Goal: Task Accomplishment & Management: Use online tool/utility

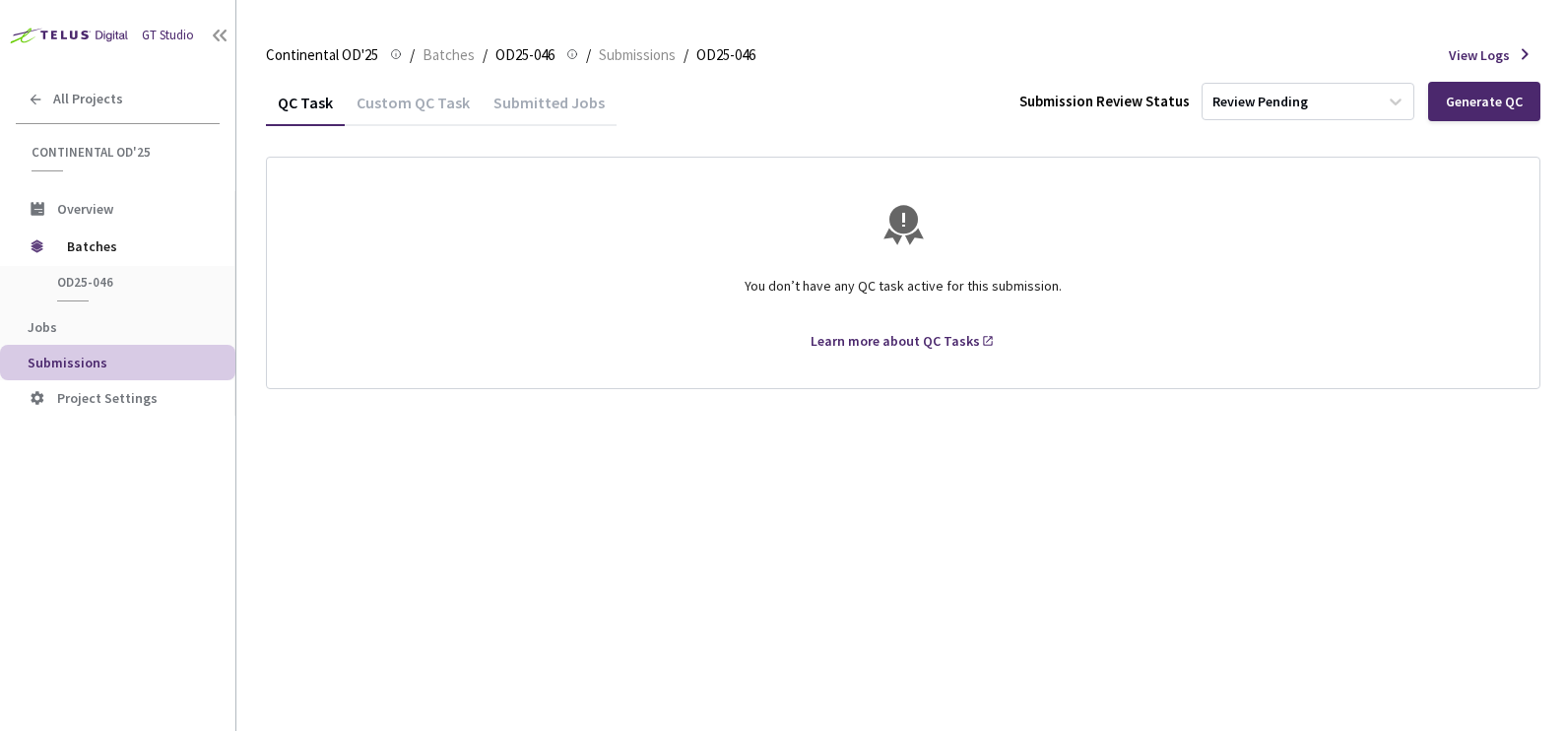
click at [439, 51] on span "Batches" at bounding box center [448, 55] width 52 height 24
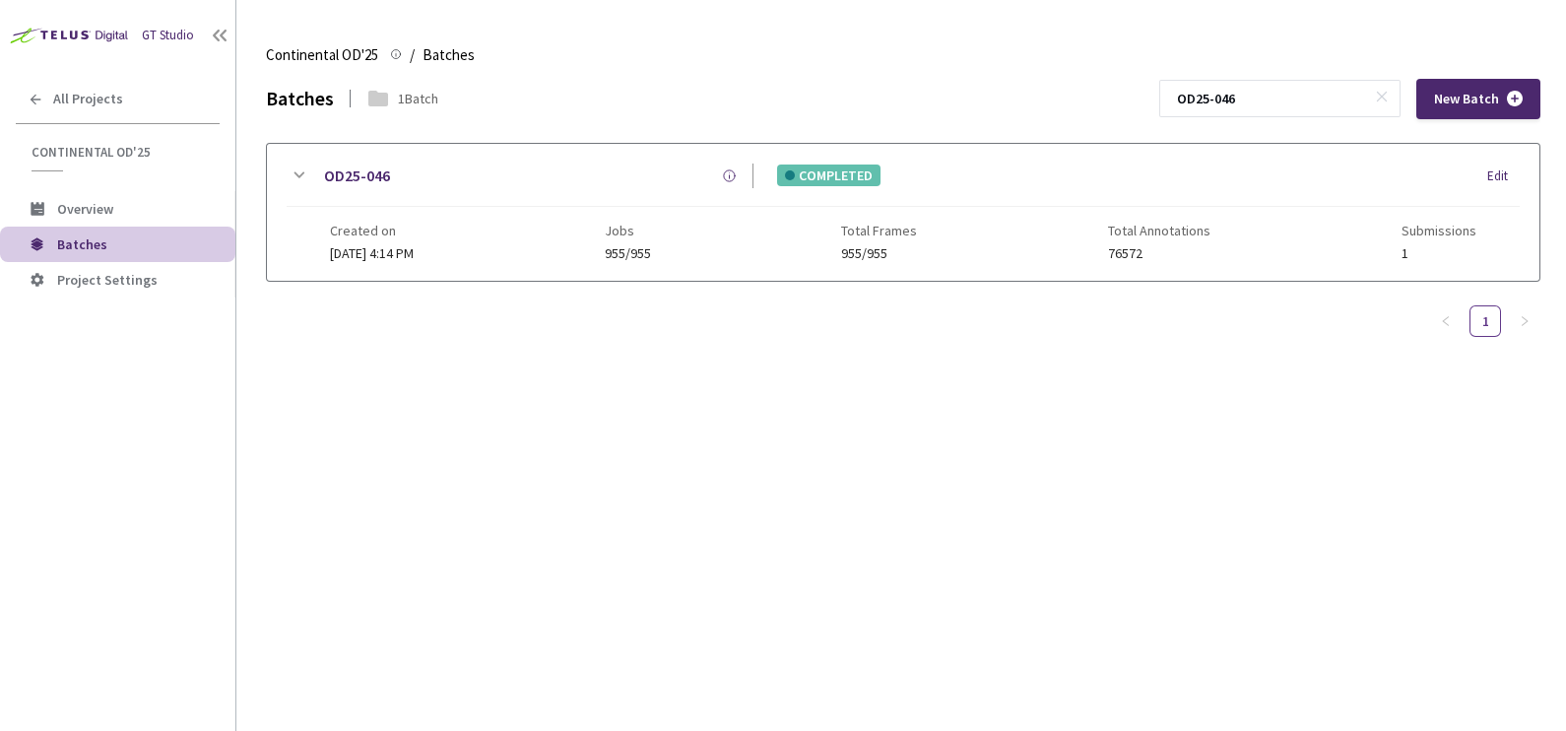
drag, startPoint x: 1289, startPoint y: 90, endPoint x: 1082, endPoint y: 96, distance: 206.9
click at [1082, 96] on div "Batches 1 Batch OD25-046 New Batch" at bounding box center [903, 99] width 1274 height 40
paste input "7"
type input "OD25-047"
click at [296, 170] on icon at bounding box center [299, 175] width 24 height 24
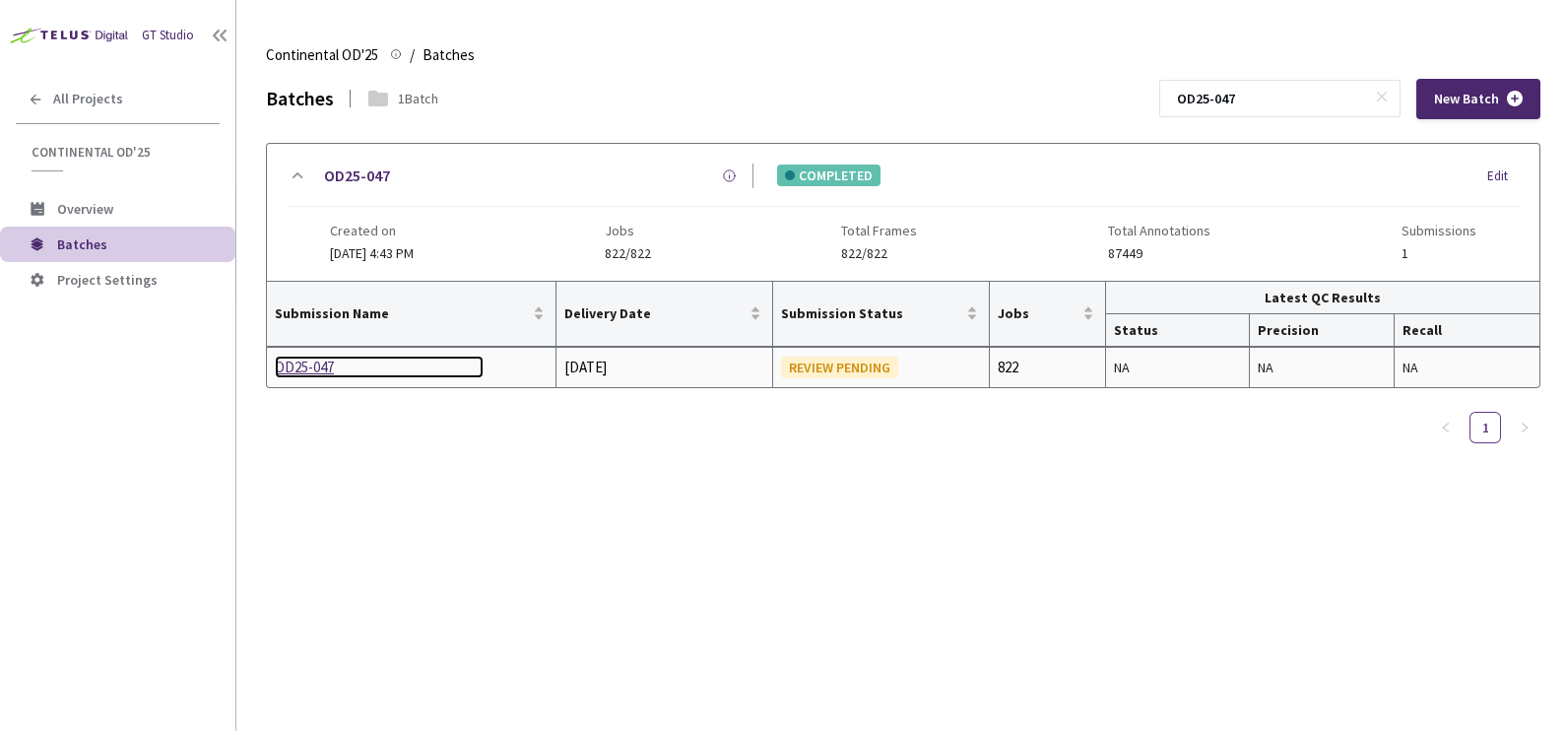
click at [312, 355] on div "OD25-047" at bounding box center [379, 367] width 209 height 24
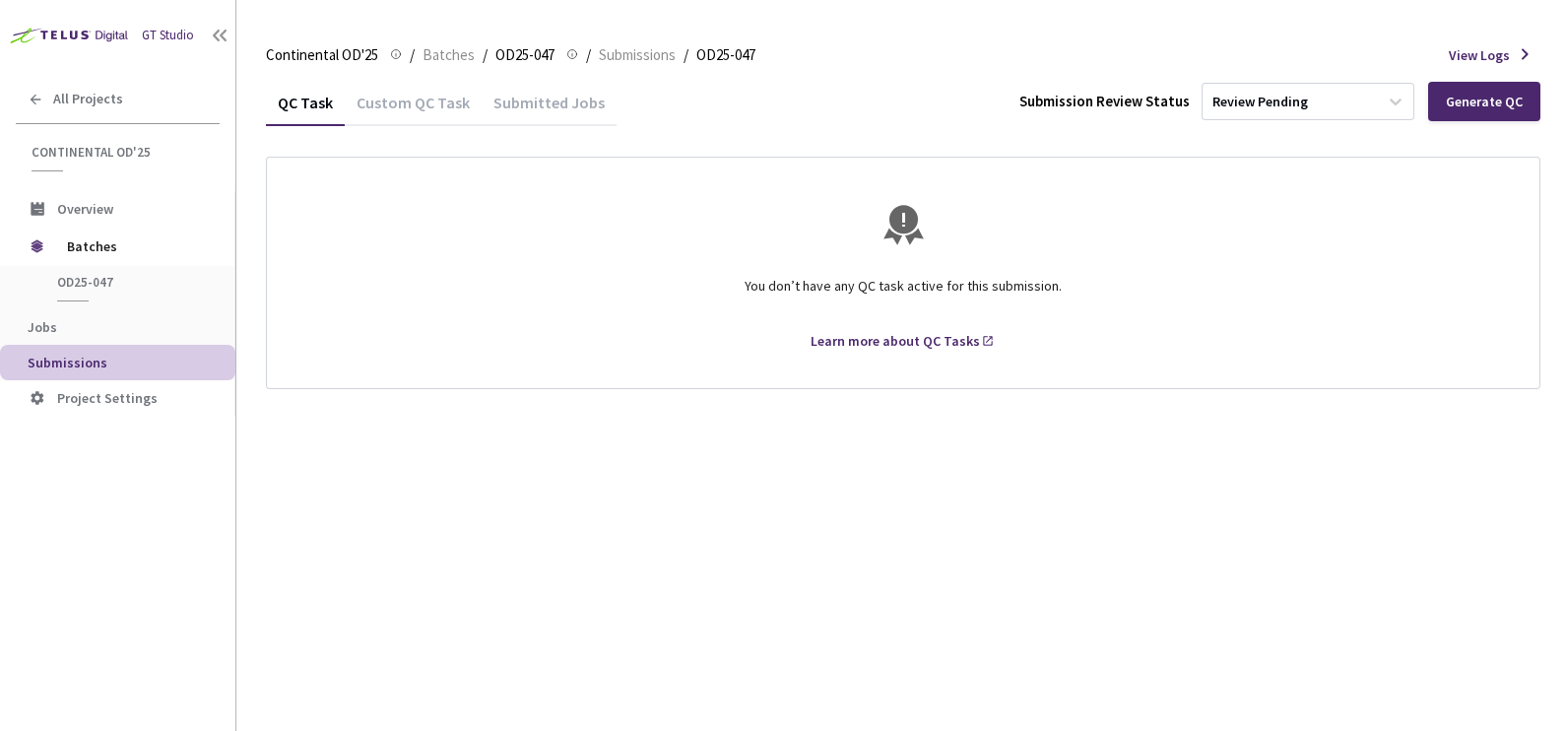
click at [1464, 107] on div "Generate QC" at bounding box center [1483, 102] width 77 height 16
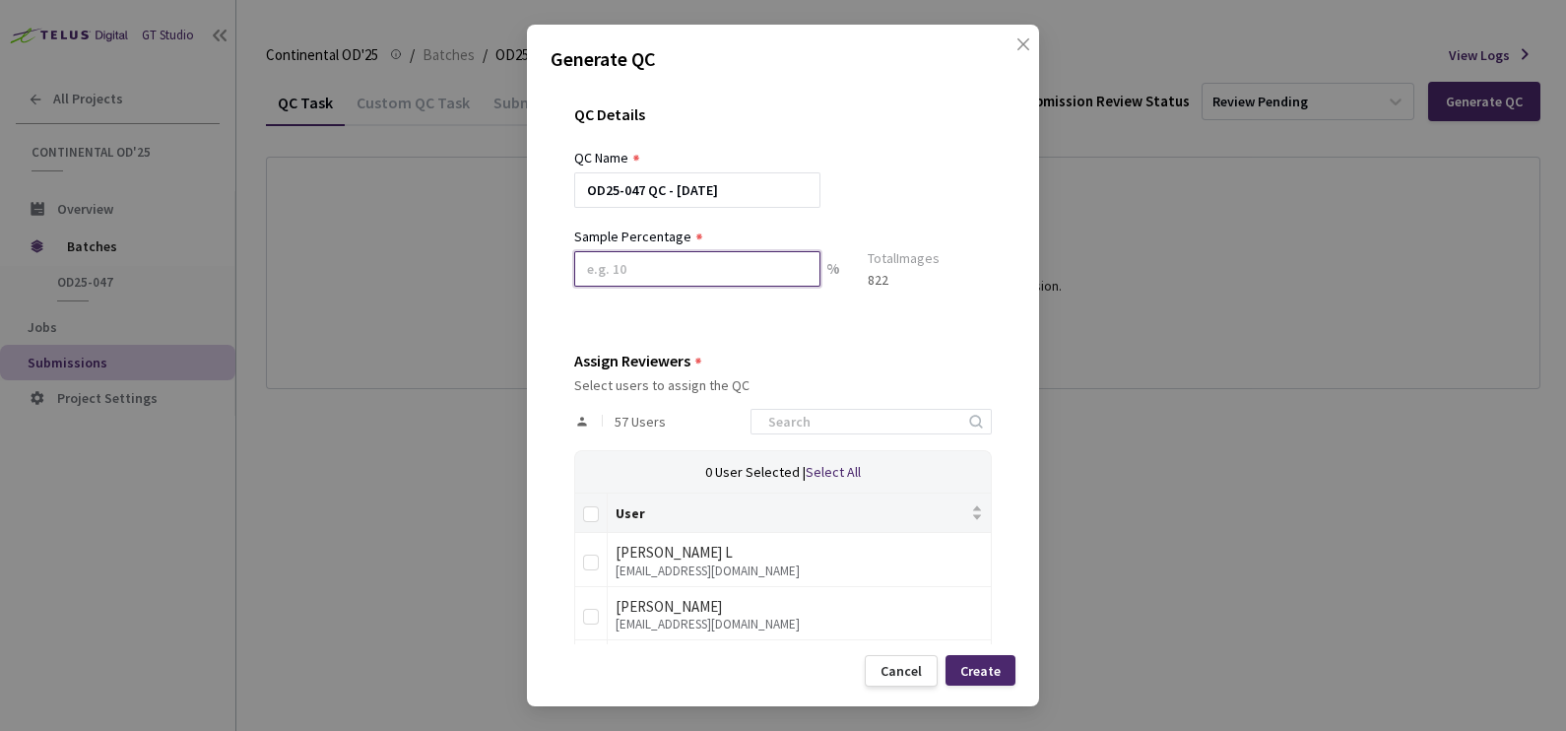
click at [705, 271] on input at bounding box center [697, 268] width 246 height 35
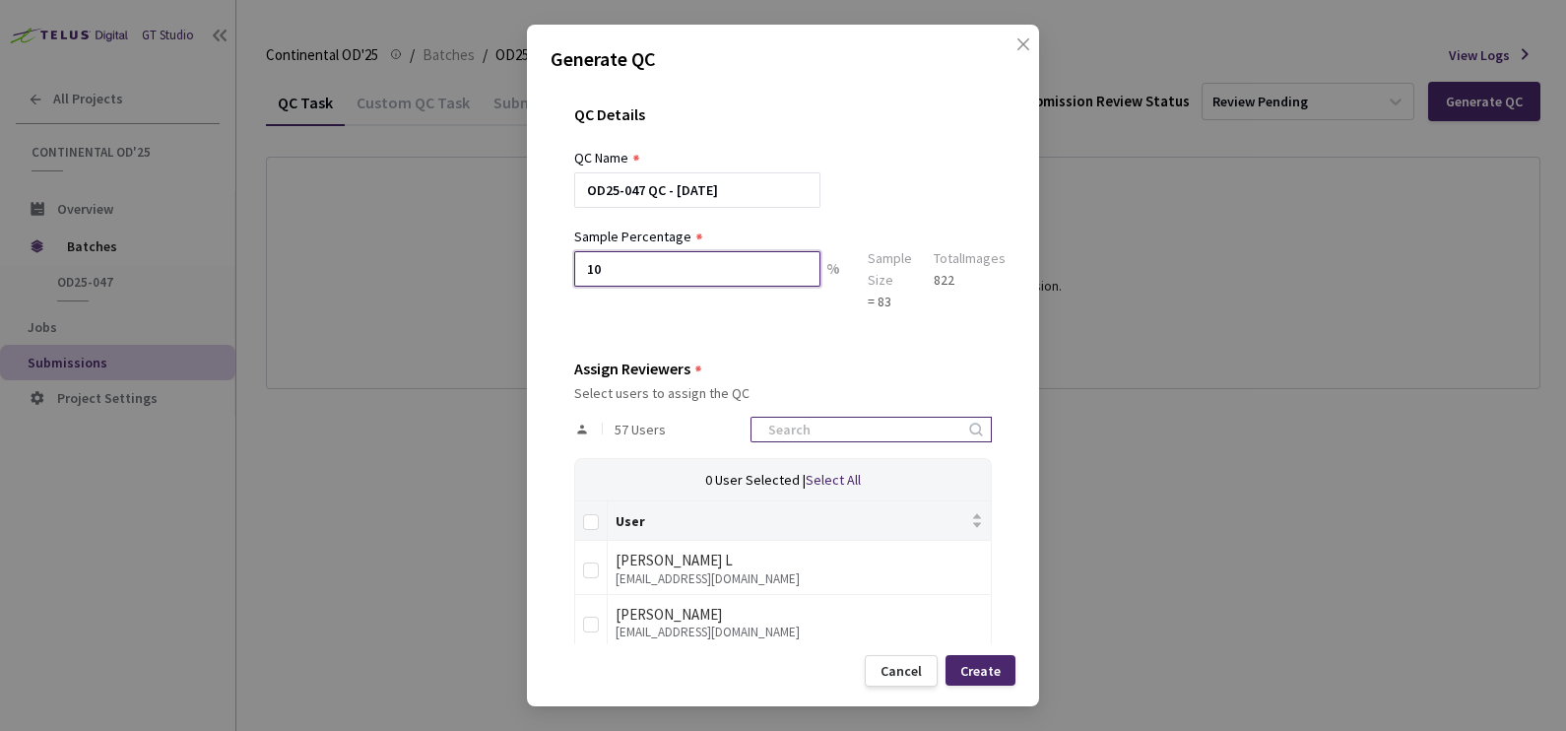
type input "10"
click at [891, 432] on input at bounding box center [861, 429] width 210 height 24
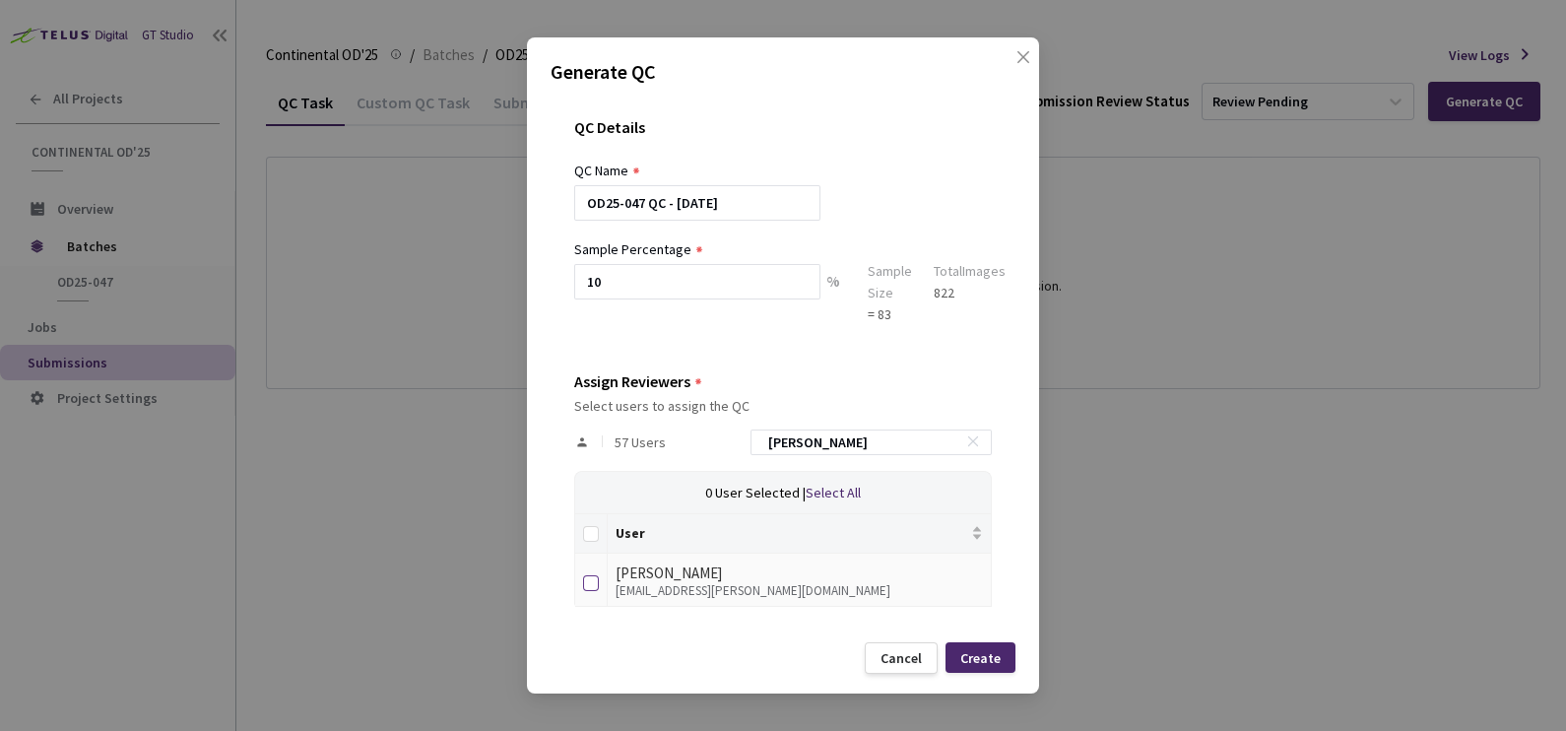
type input "[PERSON_NAME]"
click at [591, 581] on input "checkbox" at bounding box center [591, 583] width 16 height 16
checkbox input "true"
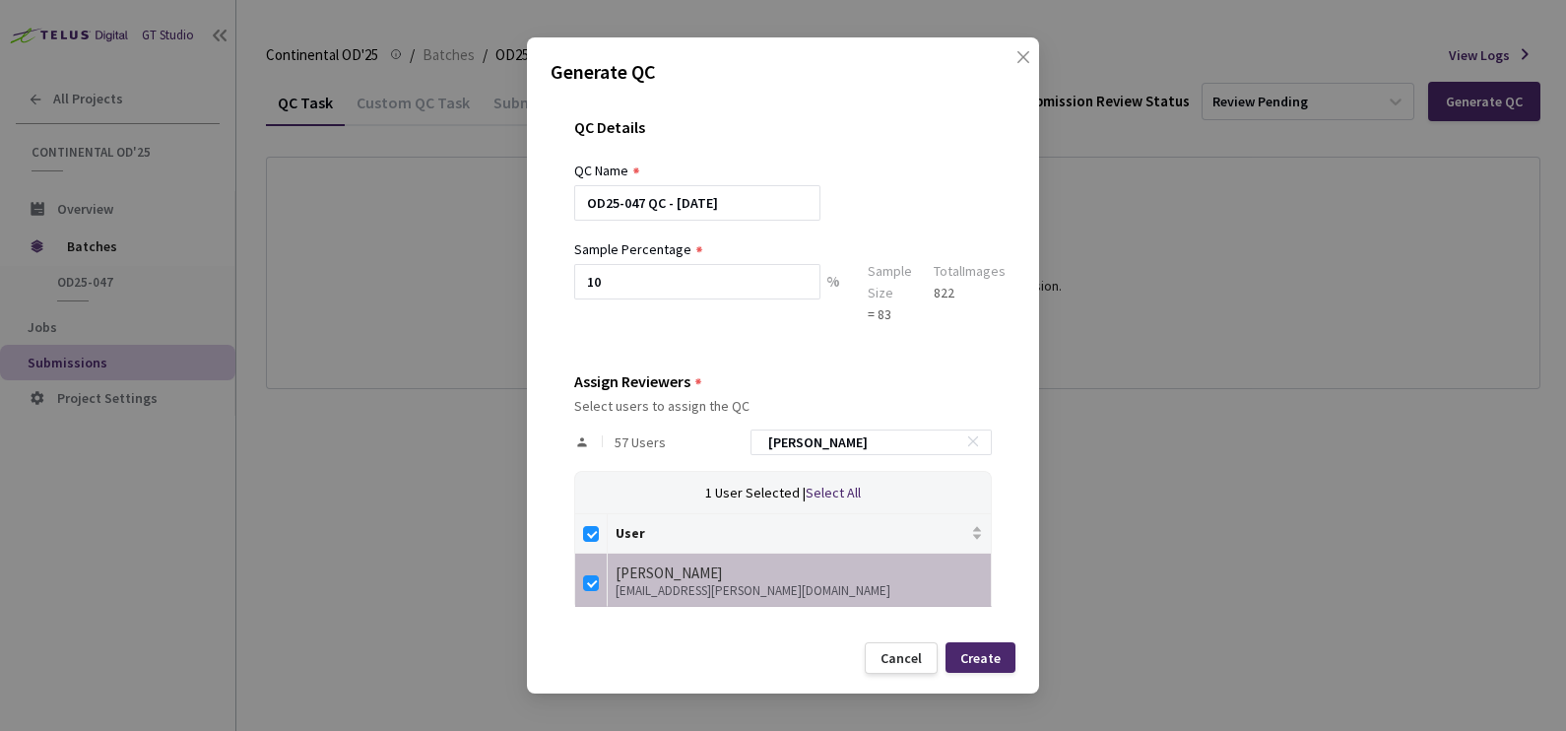
drag, startPoint x: 836, startPoint y: 445, endPoint x: 729, endPoint y: 447, distance: 107.3
click at [729, 447] on div "57 Users [PERSON_NAME]" at bounding box center [782, 442] width 417 height 57
checkbox input "false"
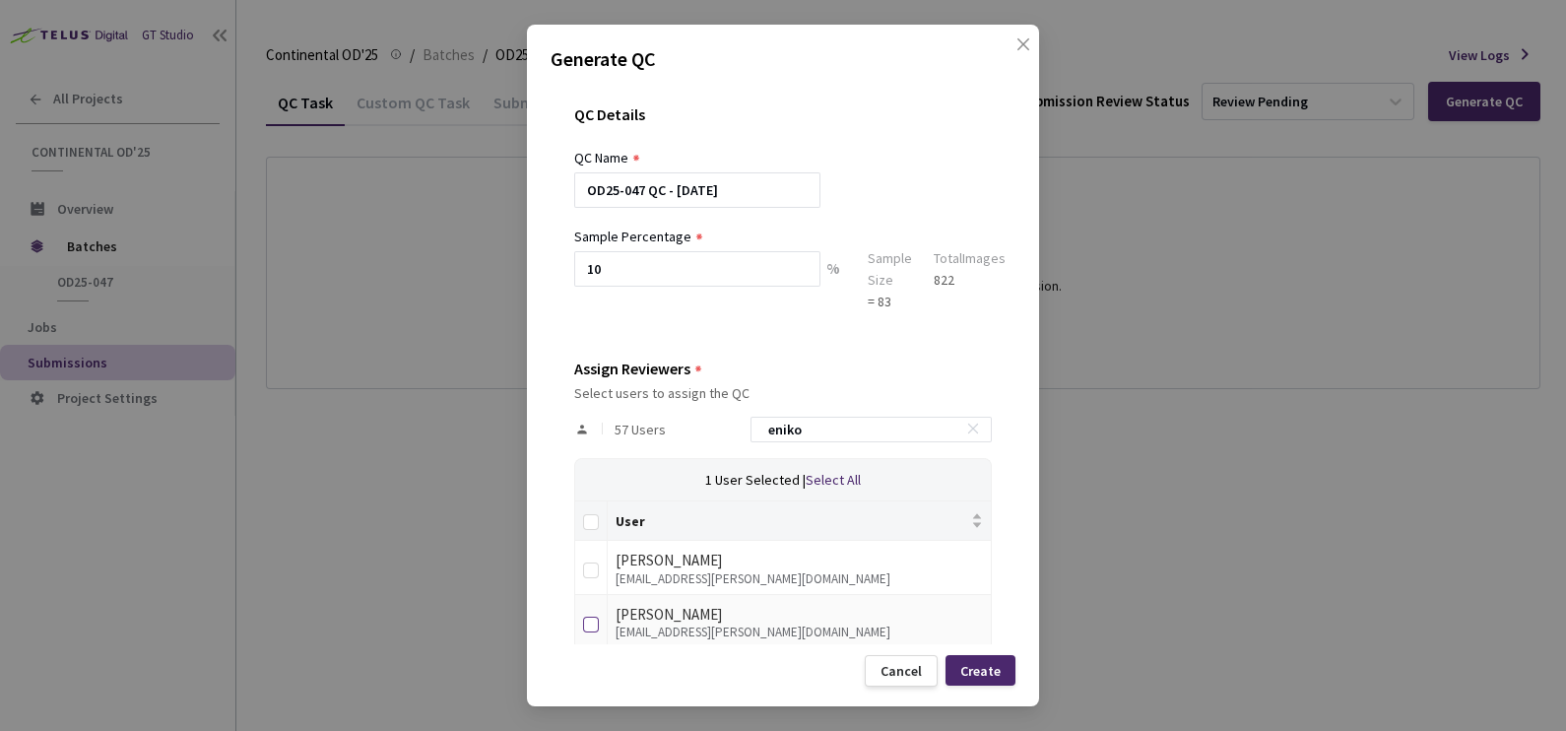
type input "eniko"
click at [586, 619] on input "checkbox" at bounding box center [591, 624] width 16 height 16
checkbox input "true"
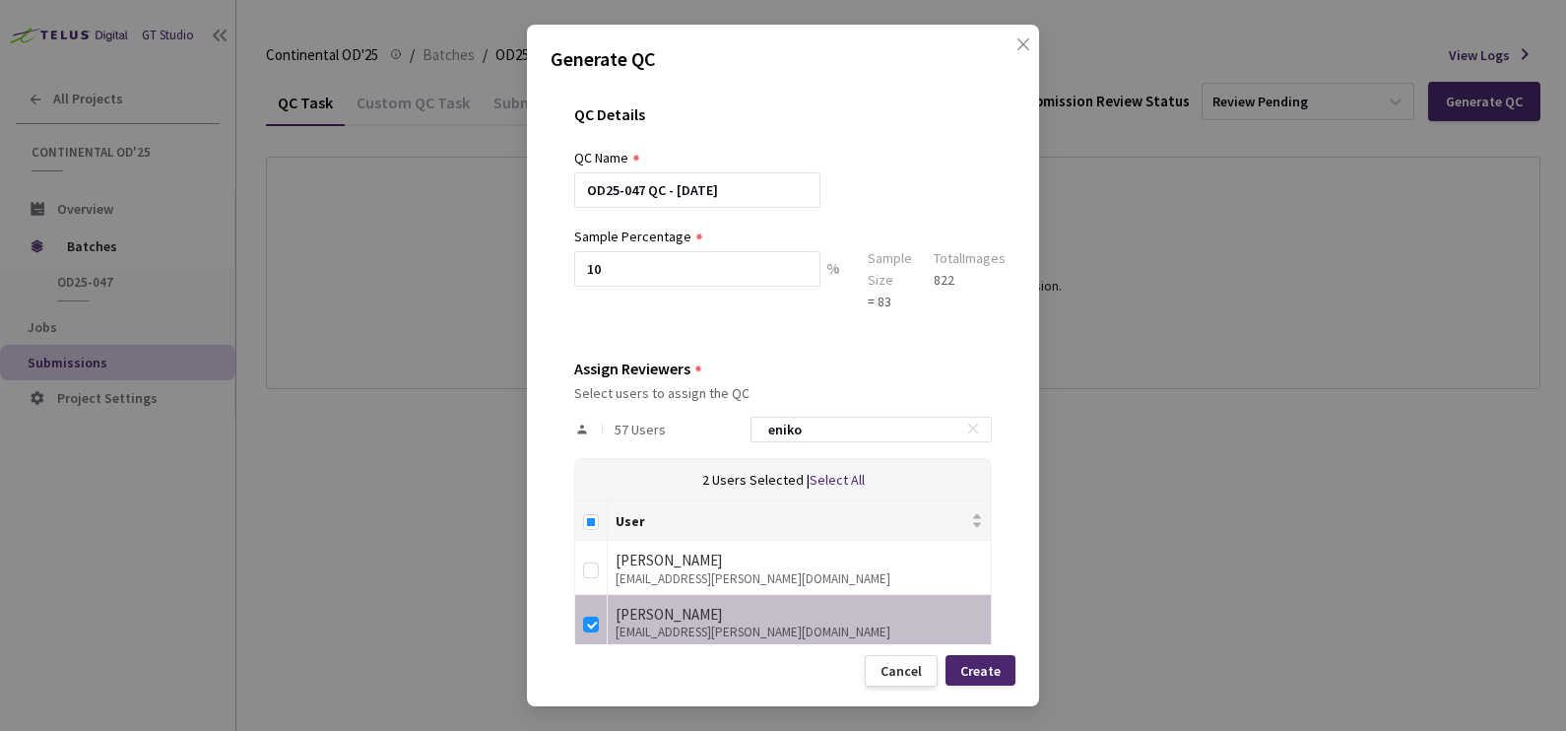
drag, startPoint x: 860, startPoint y: 425, endPoint x: 608, endPoint y: 432, distance: 252.2
click at [609, 432] on div "57 Users [PERSON_NAME]" at bounding box center [782, 429] width 417 height 57
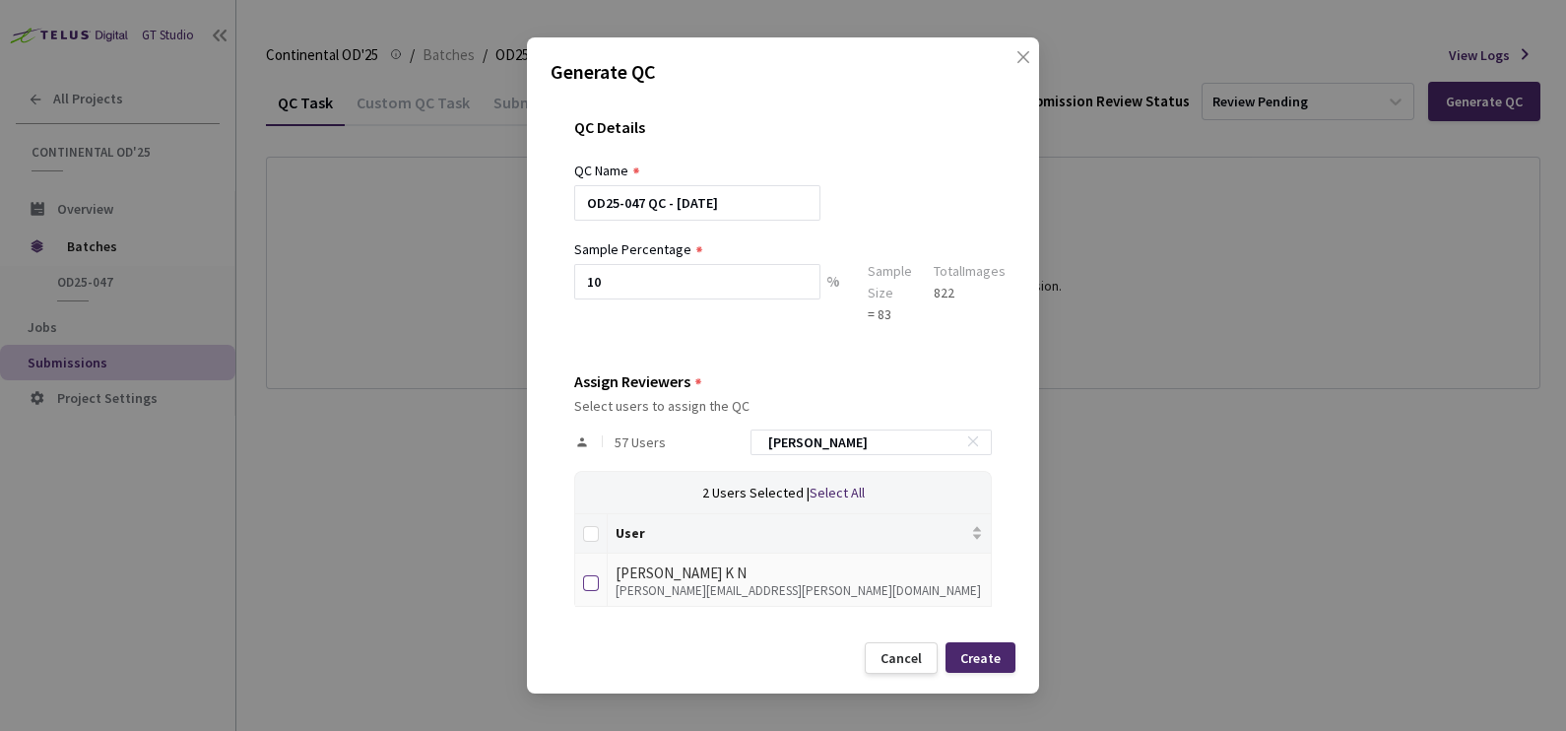
type input "[PERSON_NAME]"
click at [591, 581] on input "checkbox" at bounding box center [591, 583] width 16 height 16
checkbox input "true"
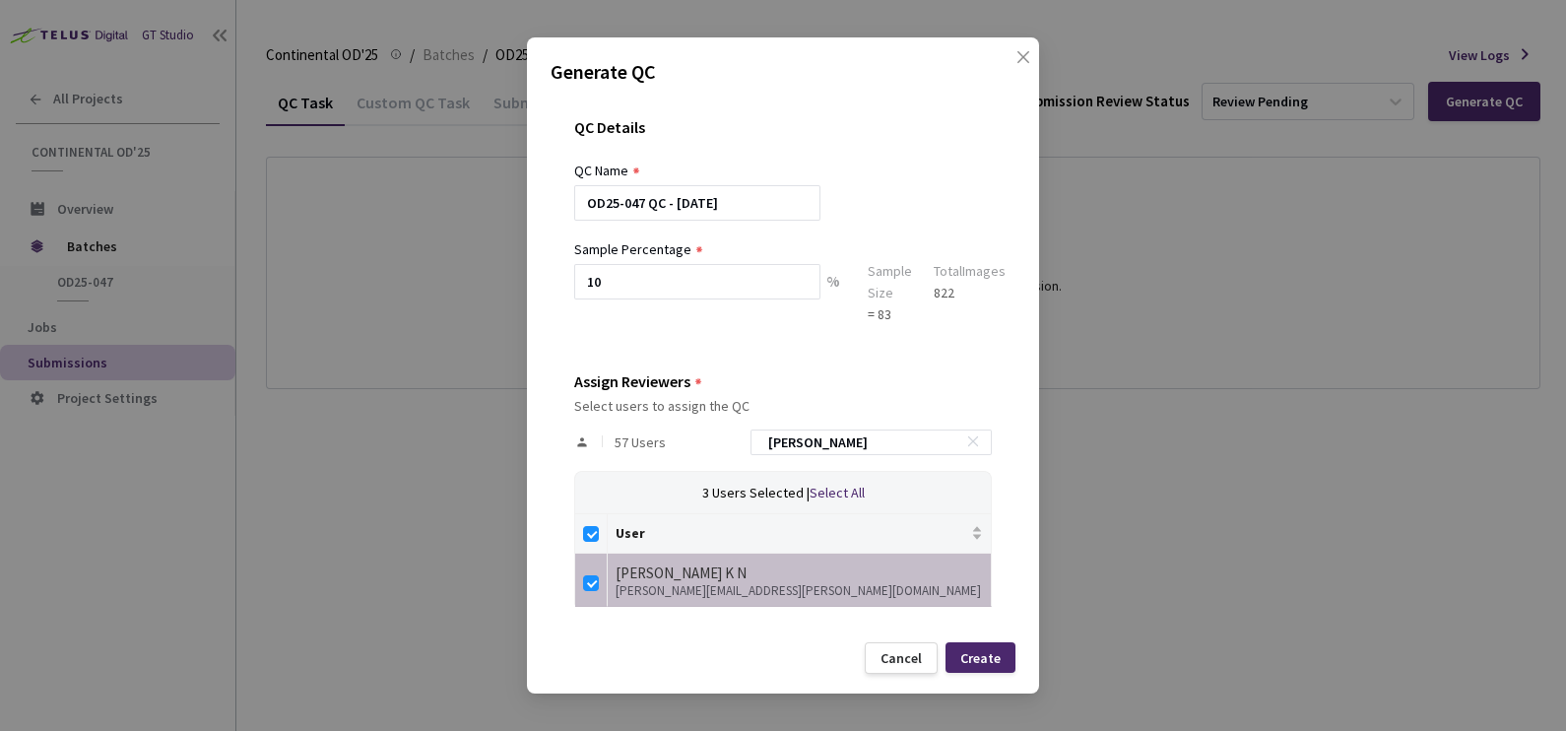
drag, startPoint x: 828, startPoint y: 448, endPoint x: 572, endPoint y: 463, distance: 256.4
click at [572, 463] on div "QC Details QC Name OD25-047 QC - [DATE] Sample Percentage 10 % Sample Size = 83…" at bounding box center [782, 363] width 465 height 537
checkbox input "false"
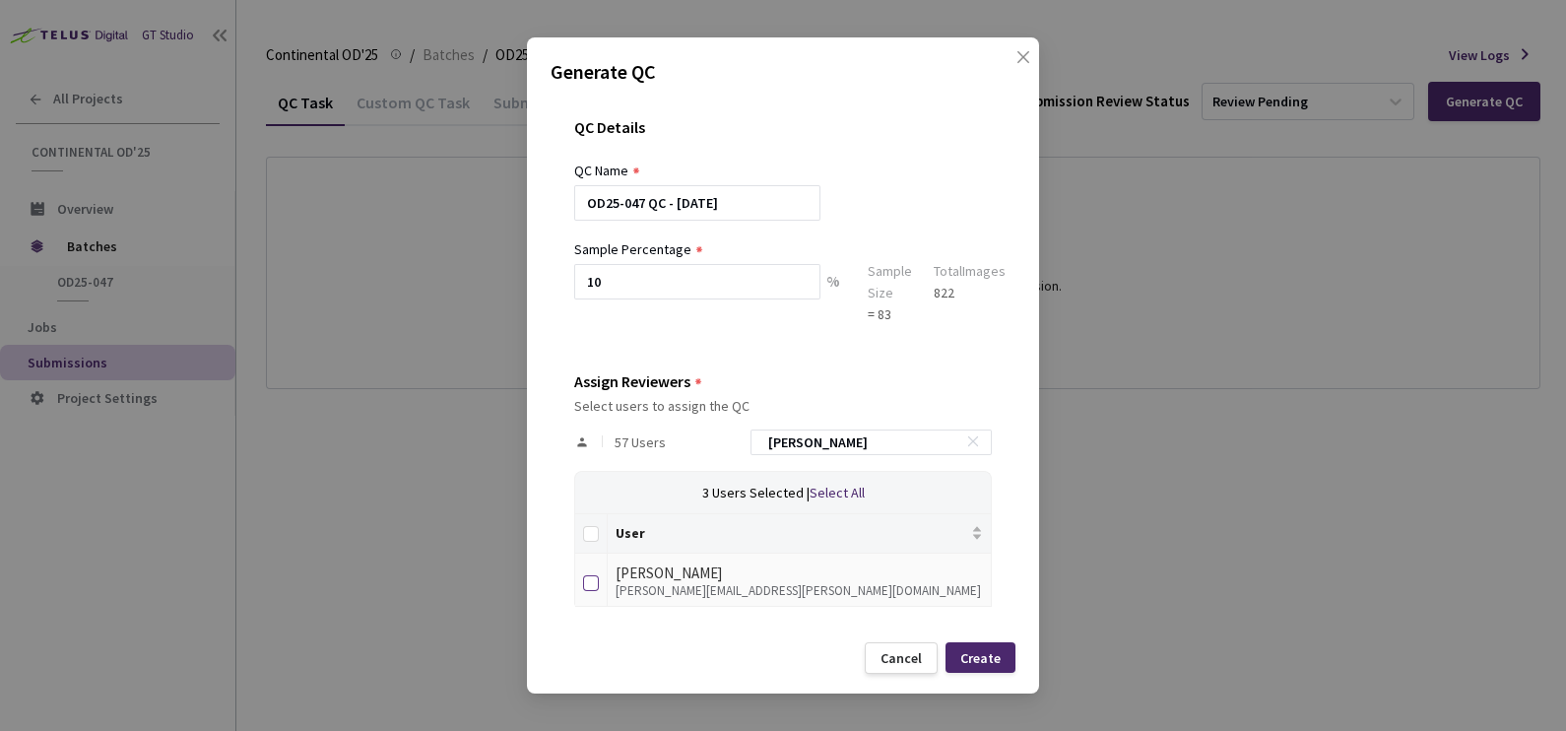
type input "[PERSON_NAME]"
click at [583, 580] on input "checkbox" at bounding box center [591, 583] width 16 height 16
checkbox input "true"
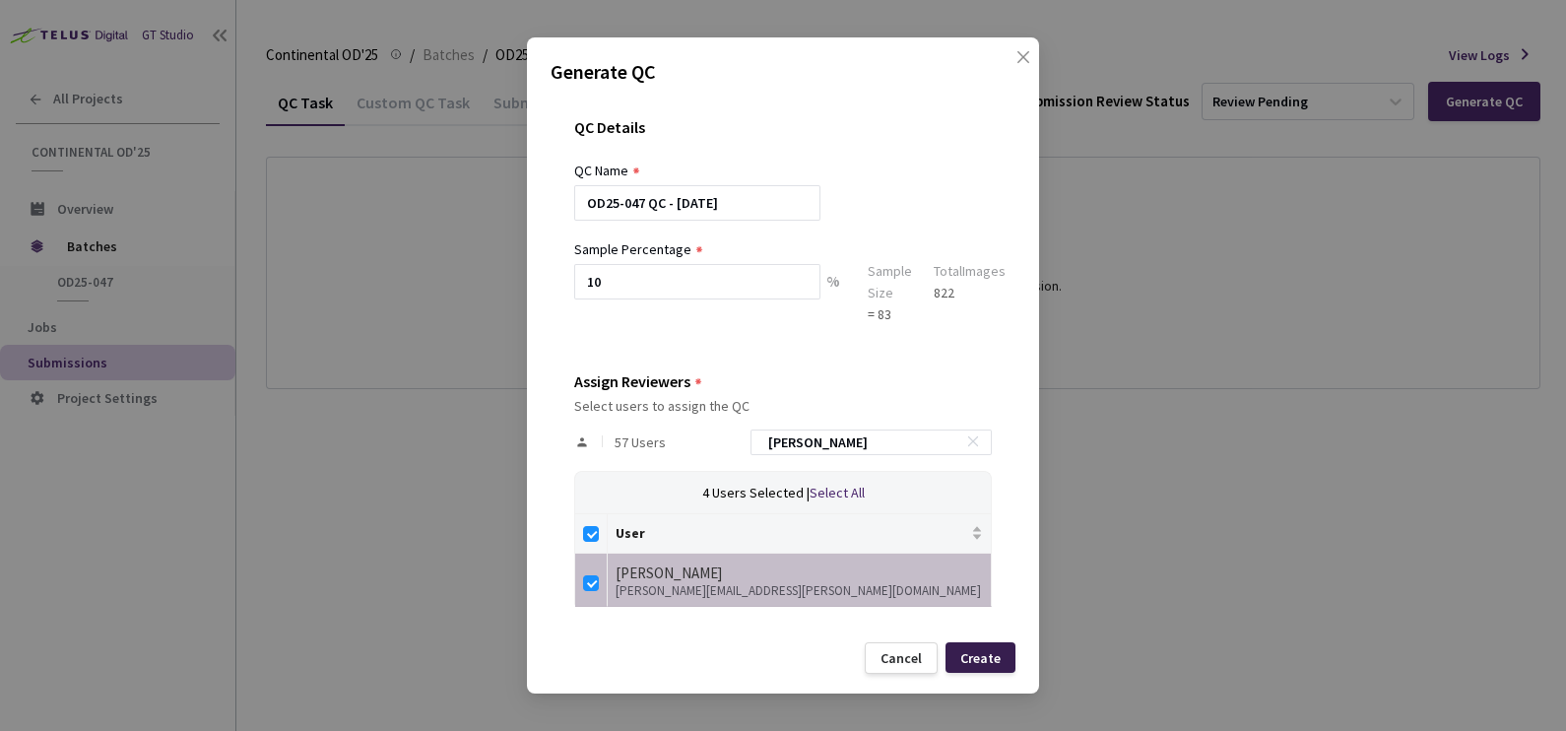
click at [975, 663] on div "Create" at bounding box center [980, 658] width 40 height 16
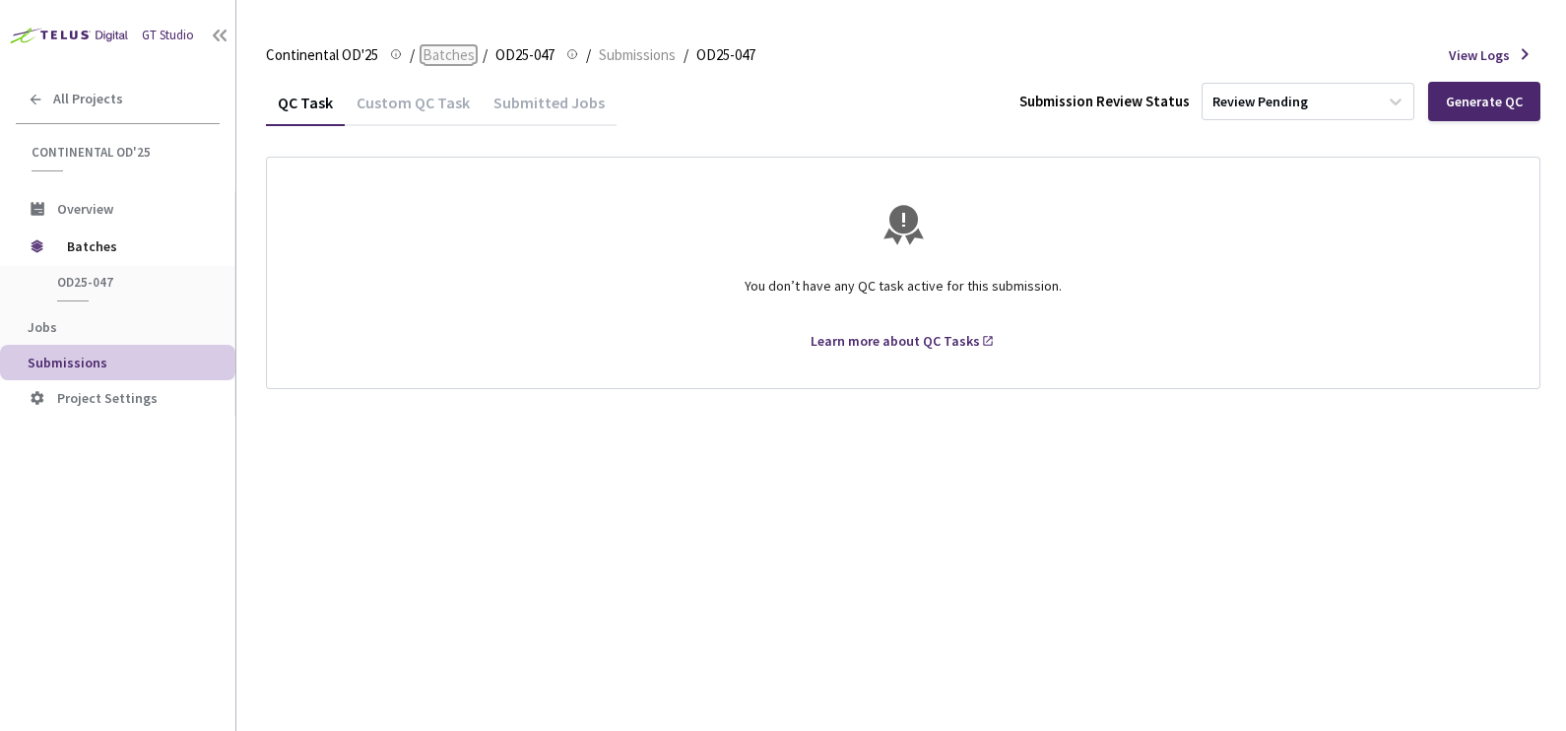
click at [460, 54] on span "Batches" at bounding box center [448, 55] width 52 height 24
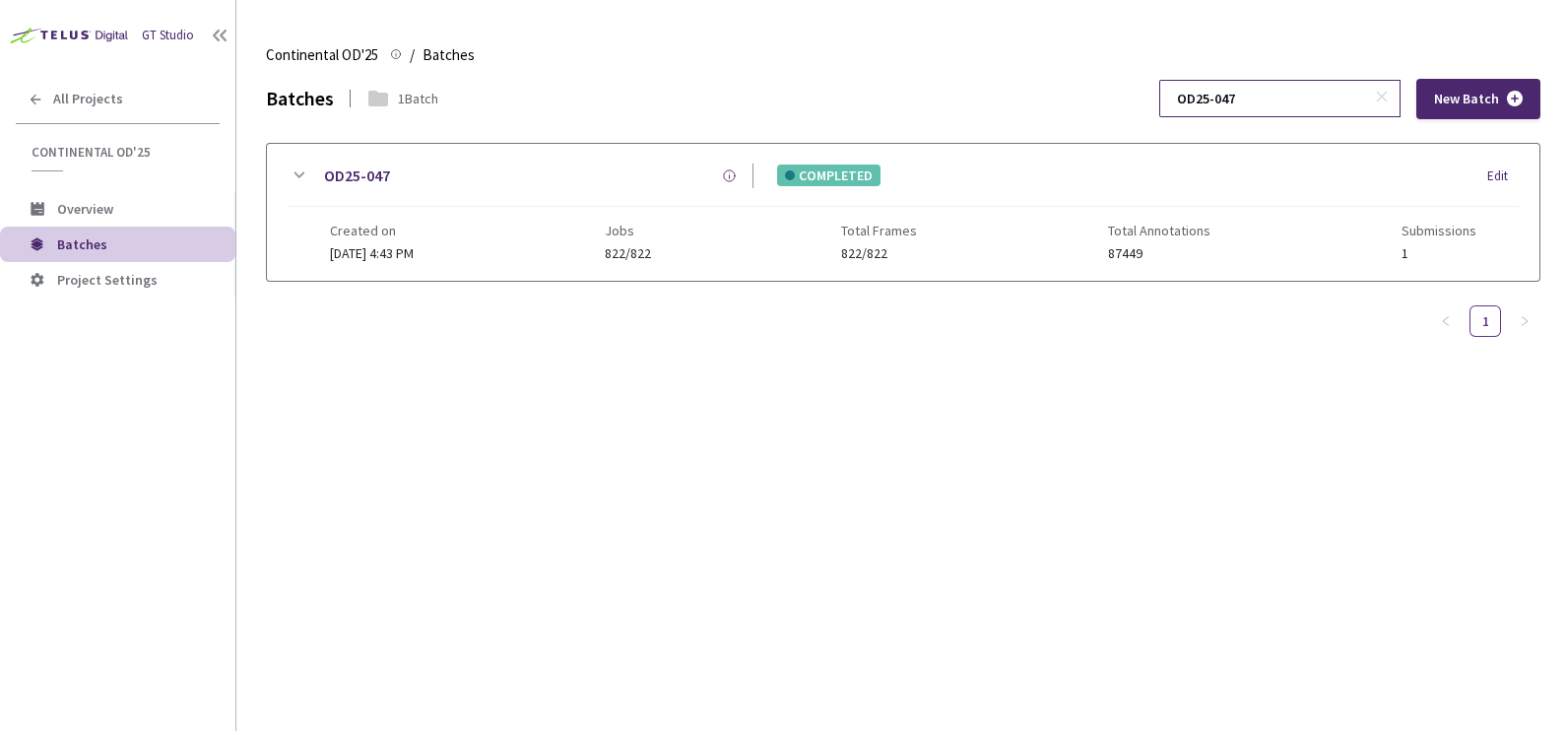
click at [1322, 93] on input "OD25-047" at bounding box center [1270, 98] width 210 height 35
type input "OD25-048"
click at [296, 169] on icon at bounding box center [299, 175] width 24 height 24
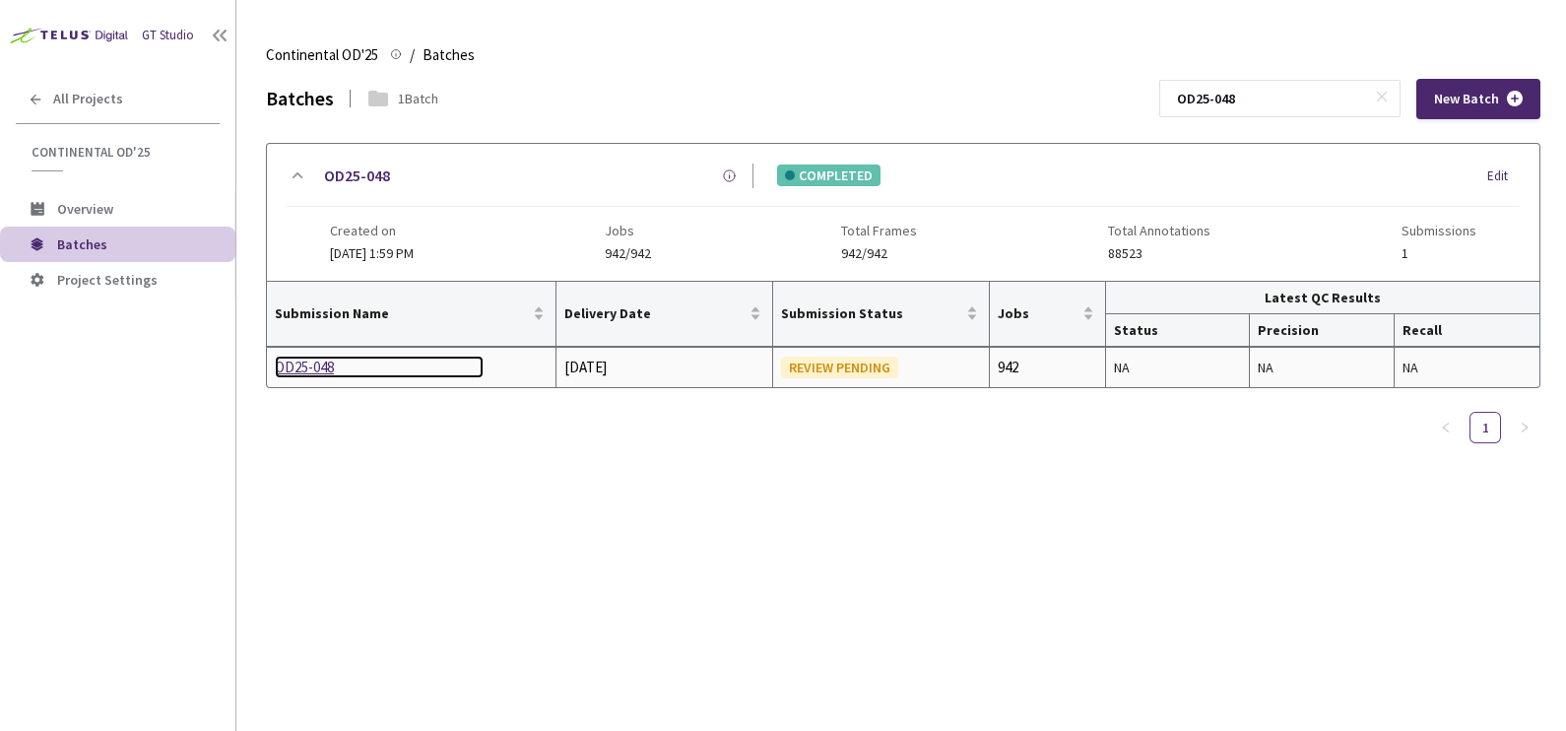
click at [312, 356] on div "OD25-048" at bounding box center [379, 367] width 209 height 24
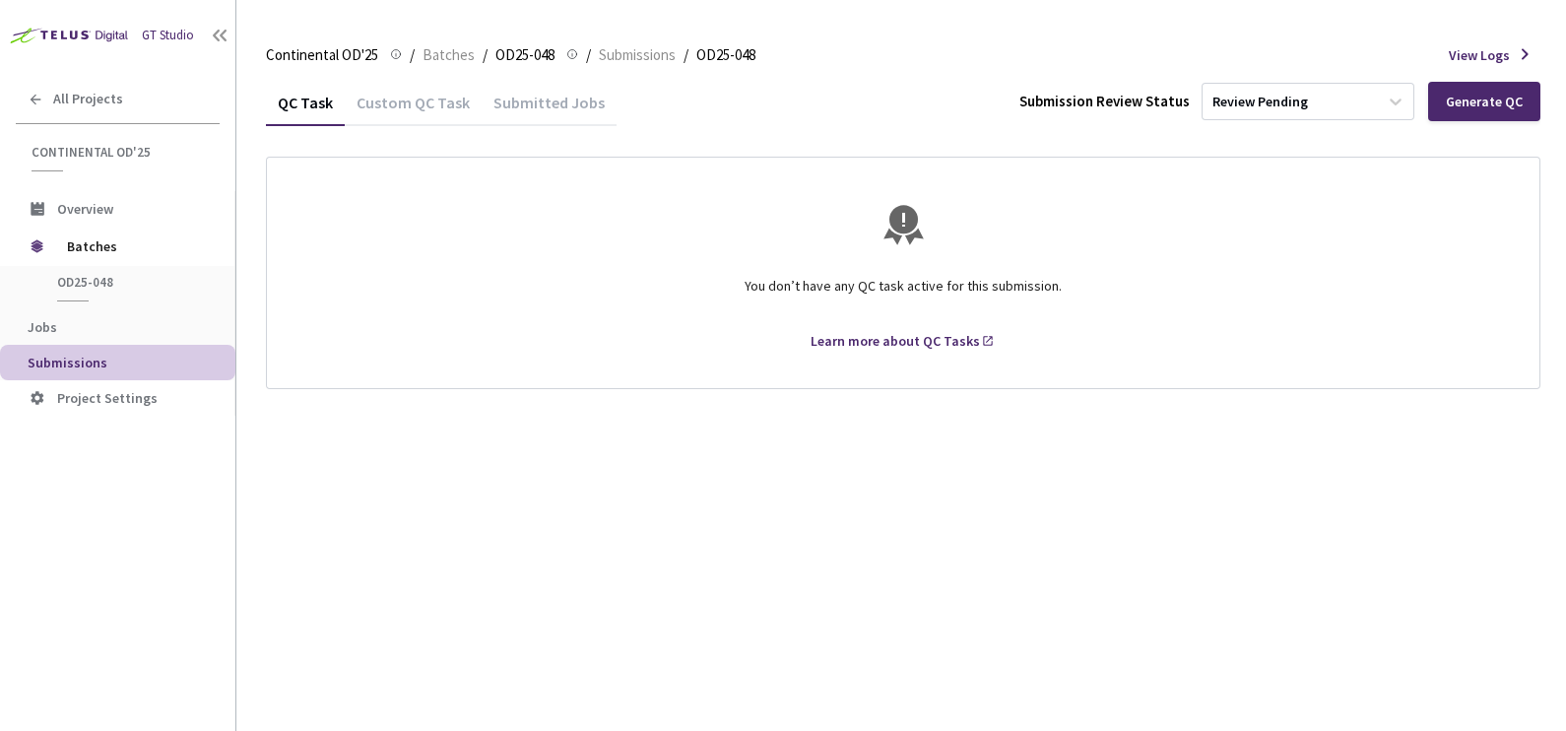
click at [1441, 108] on div "Generate QC" at bounding box center [1484, 101] width 112 height 39
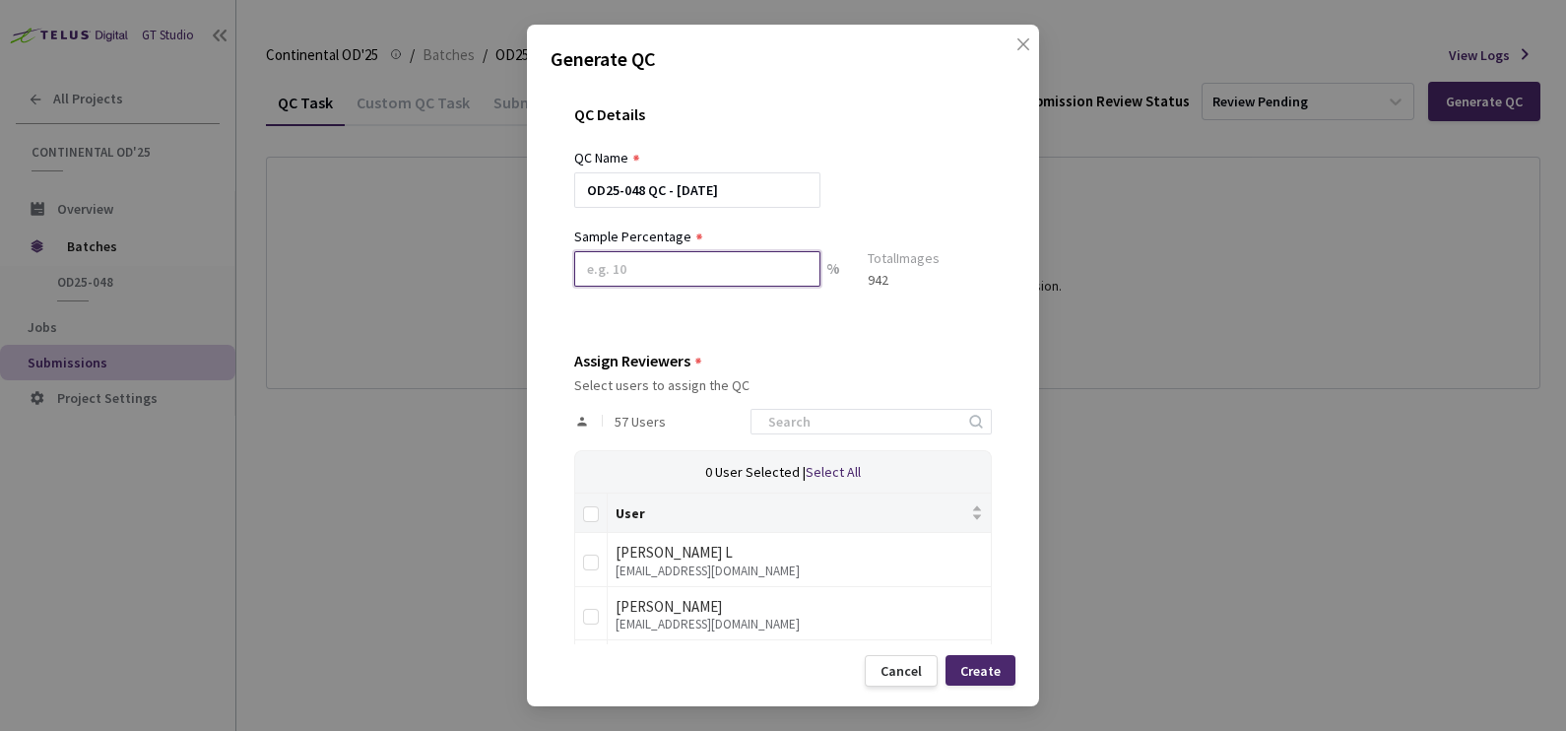
click at [648, 280] on input at bounding box center [697, 268] width 246 height 35
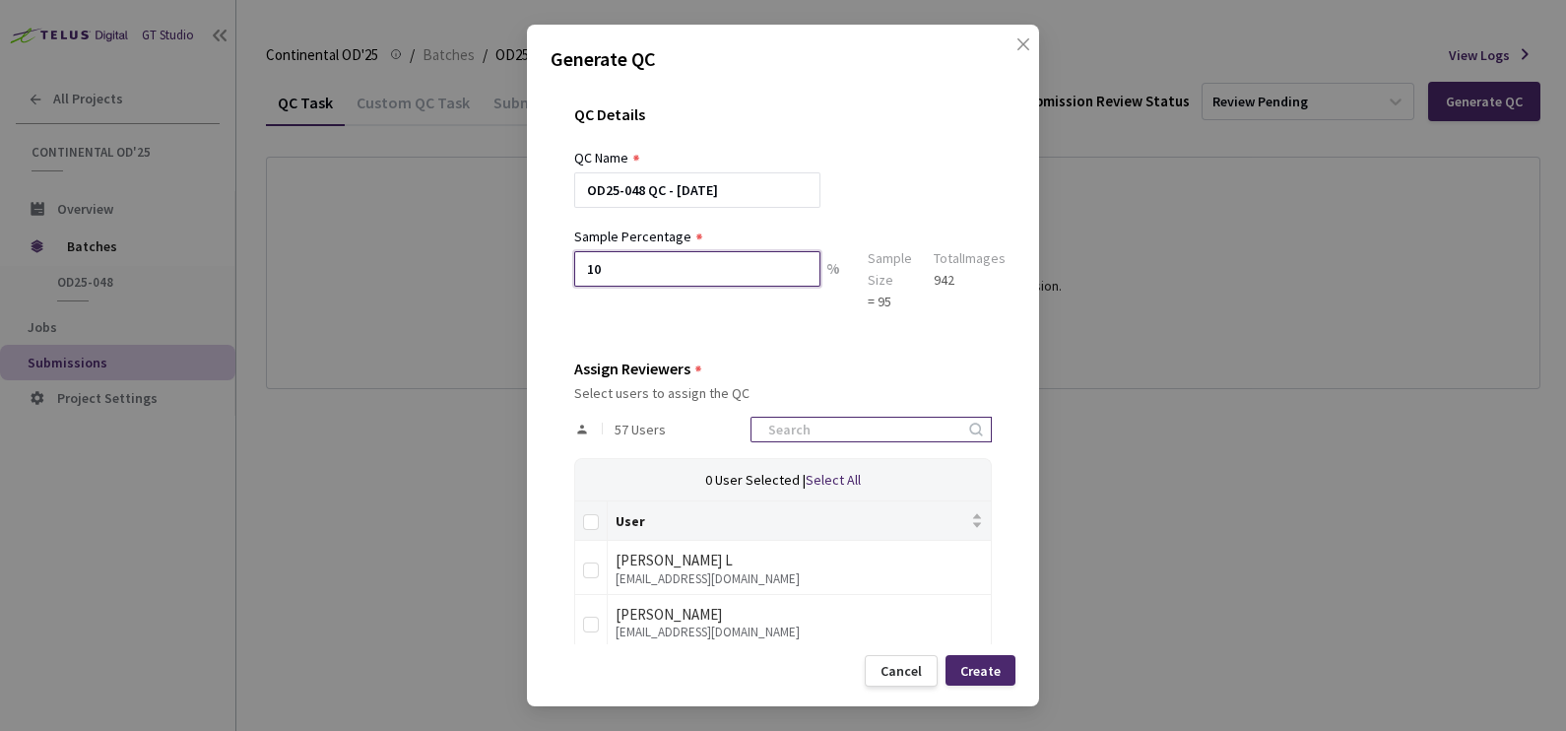
type input "10"
click at [811, 418] on input at bounding box center [861, 429] width 210 height 24
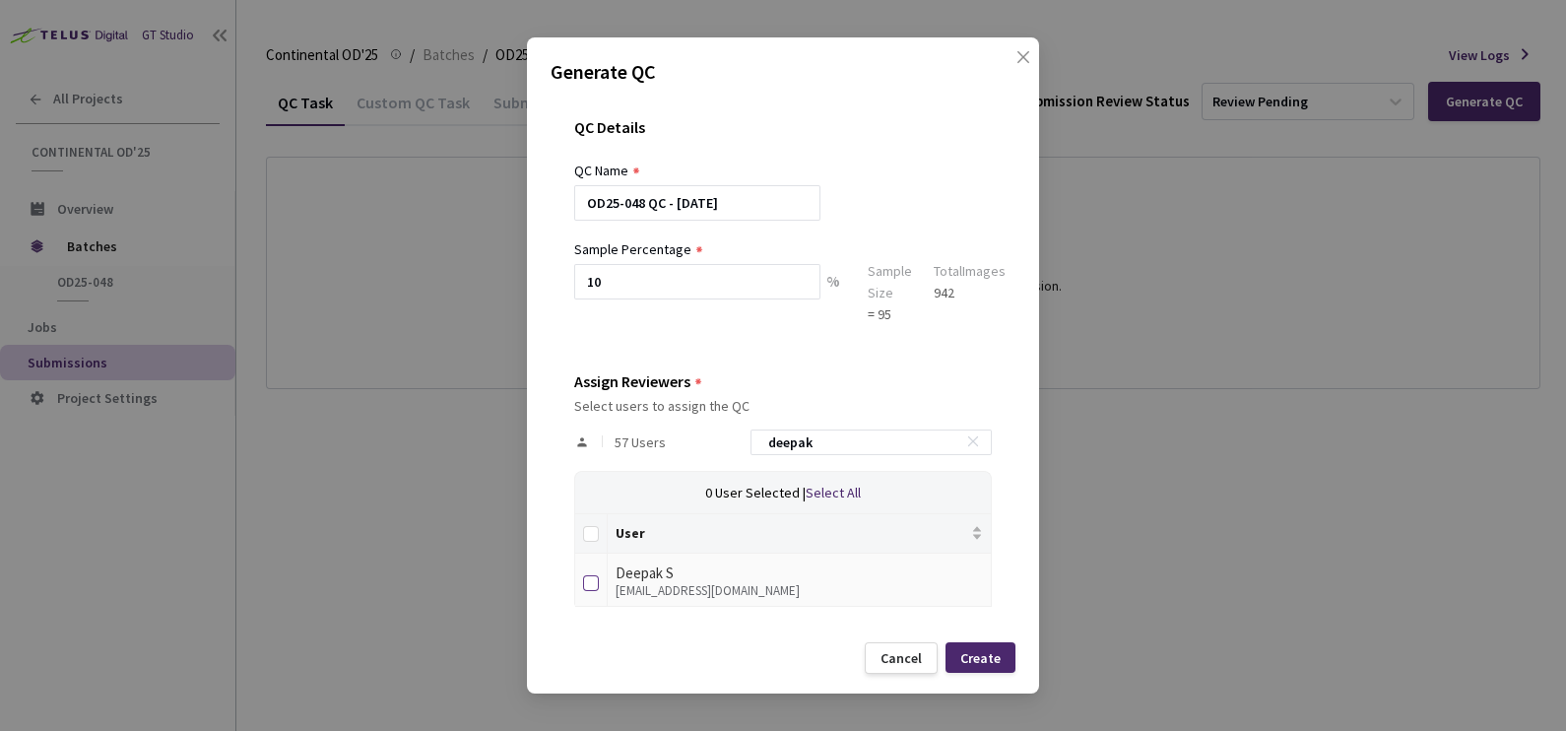
type input "deepak"
click at [586, 583] on input "checkbox" at bounding box center [591, 583] width 16 height 16
checkbox input "true"
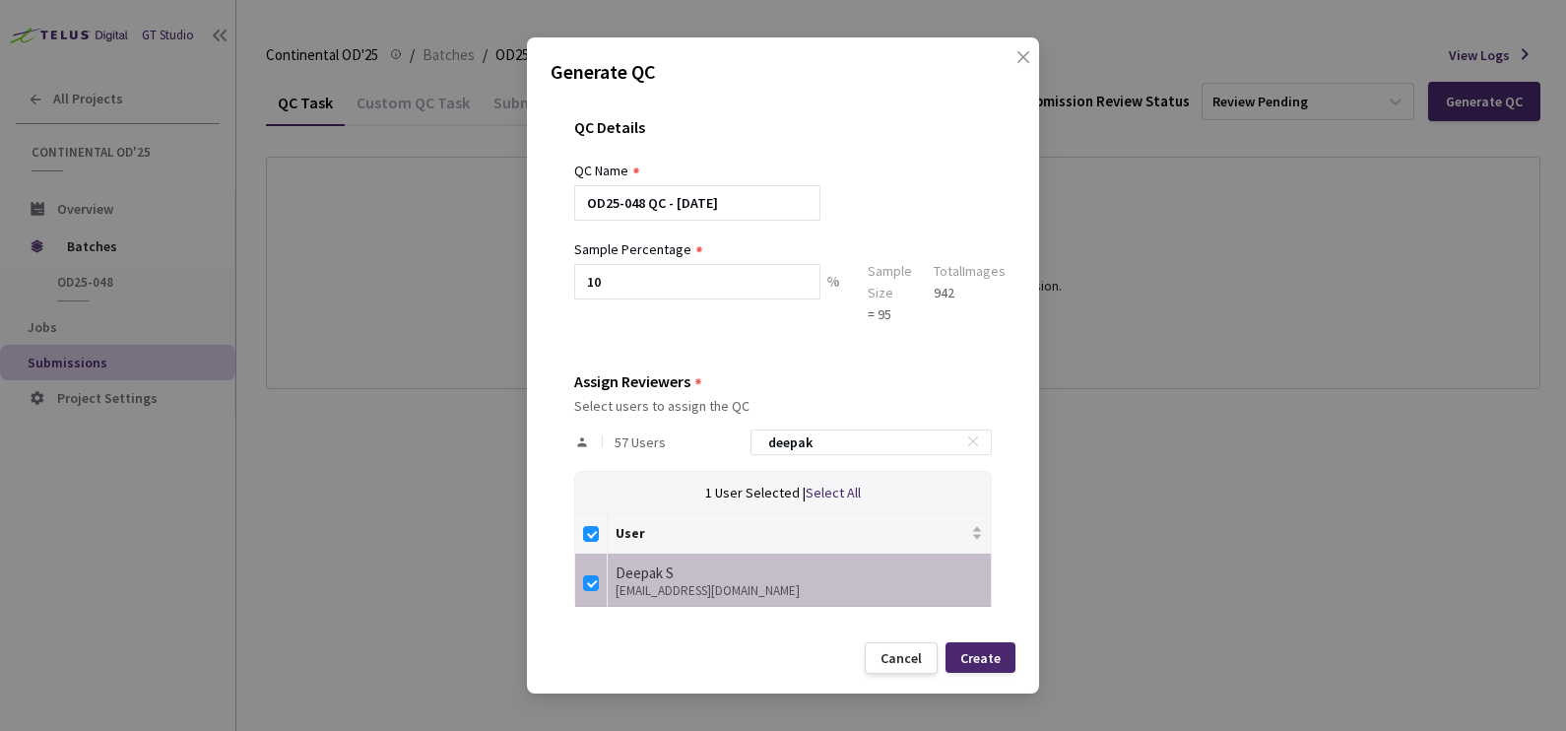
drag, startPoint x: 858, startPoint y: 439, endPoint x: 572, endPoint y: 453, distance: 285.9
click at [572, 453] on div "QC Details QC Name OD25-048 QC - [DATE] Sample Percentage 10 % Sample Size = 95…" at bounding box center [782, 363] width 465 height 537
checkbox input "false"
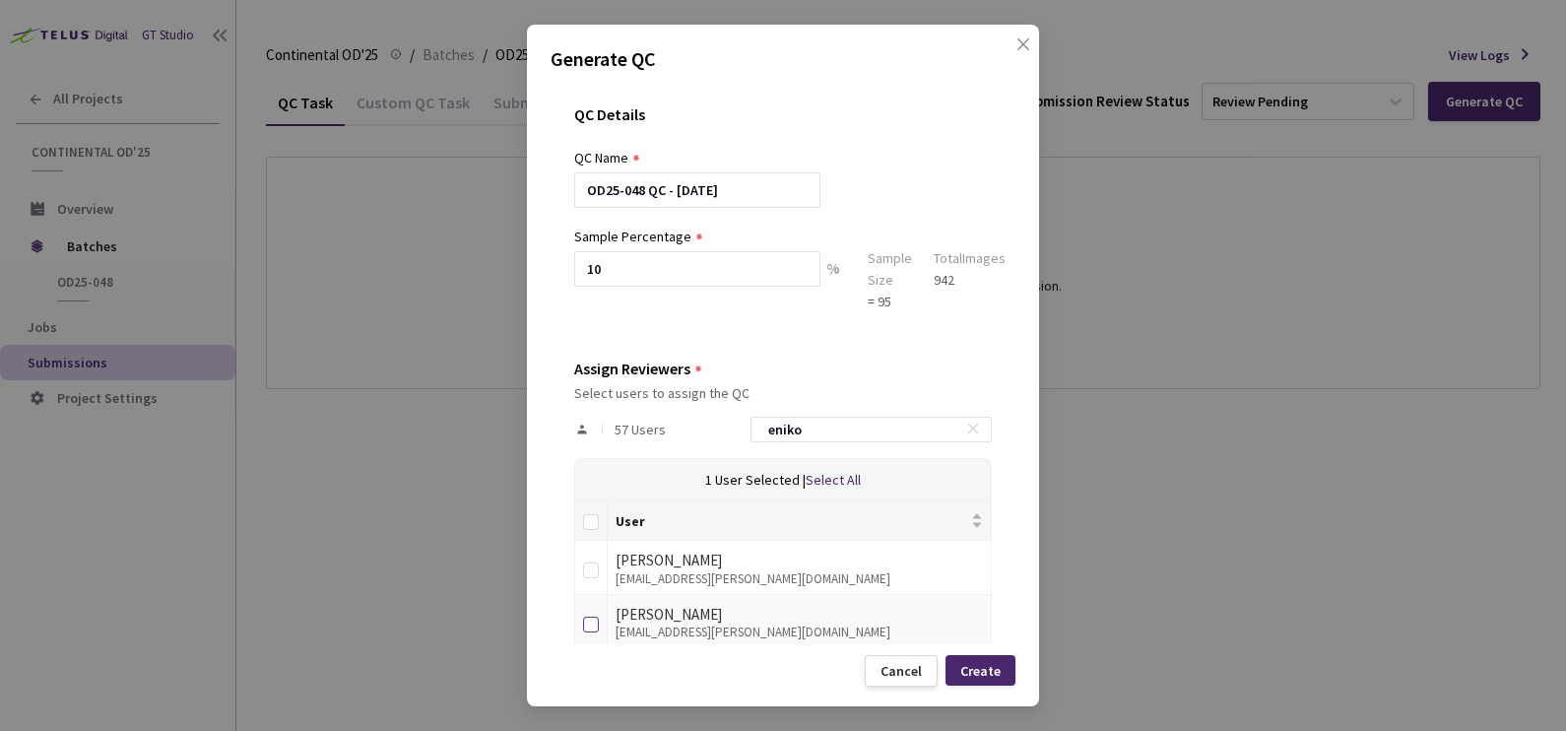
type input "eniko"
click at [596, 625] on input "checkbox" at bounding box center [591, 624] width 16 height 16
checkbox input "true"
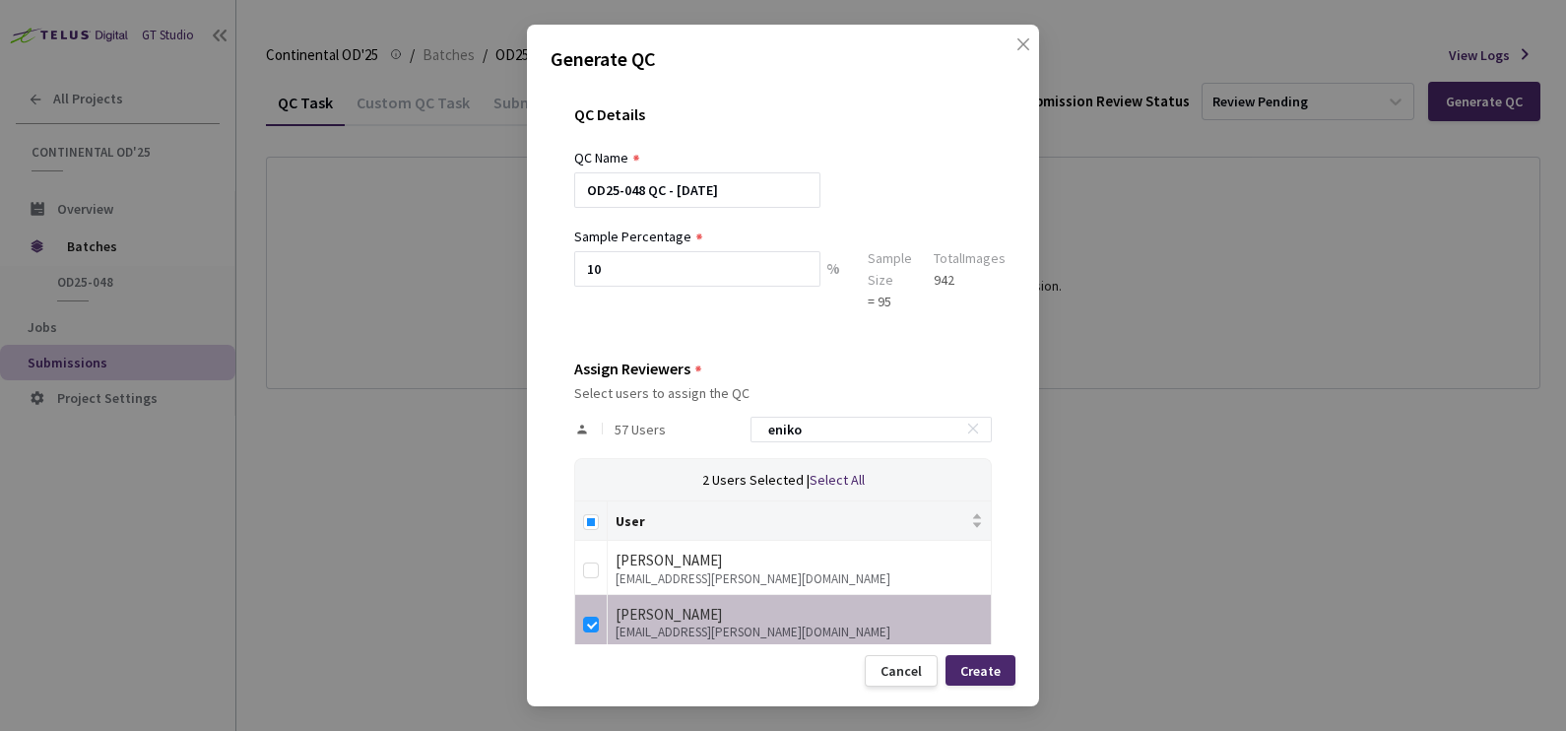
drag, startPoint x: 846, startPoint y: 424, endPoint x: 682, endPoint y: 430, distance: 163.6
click at [682, 430] on div "57 Users [PERSON_NAME]" at bounding box center [782, 429] width 417 height 57
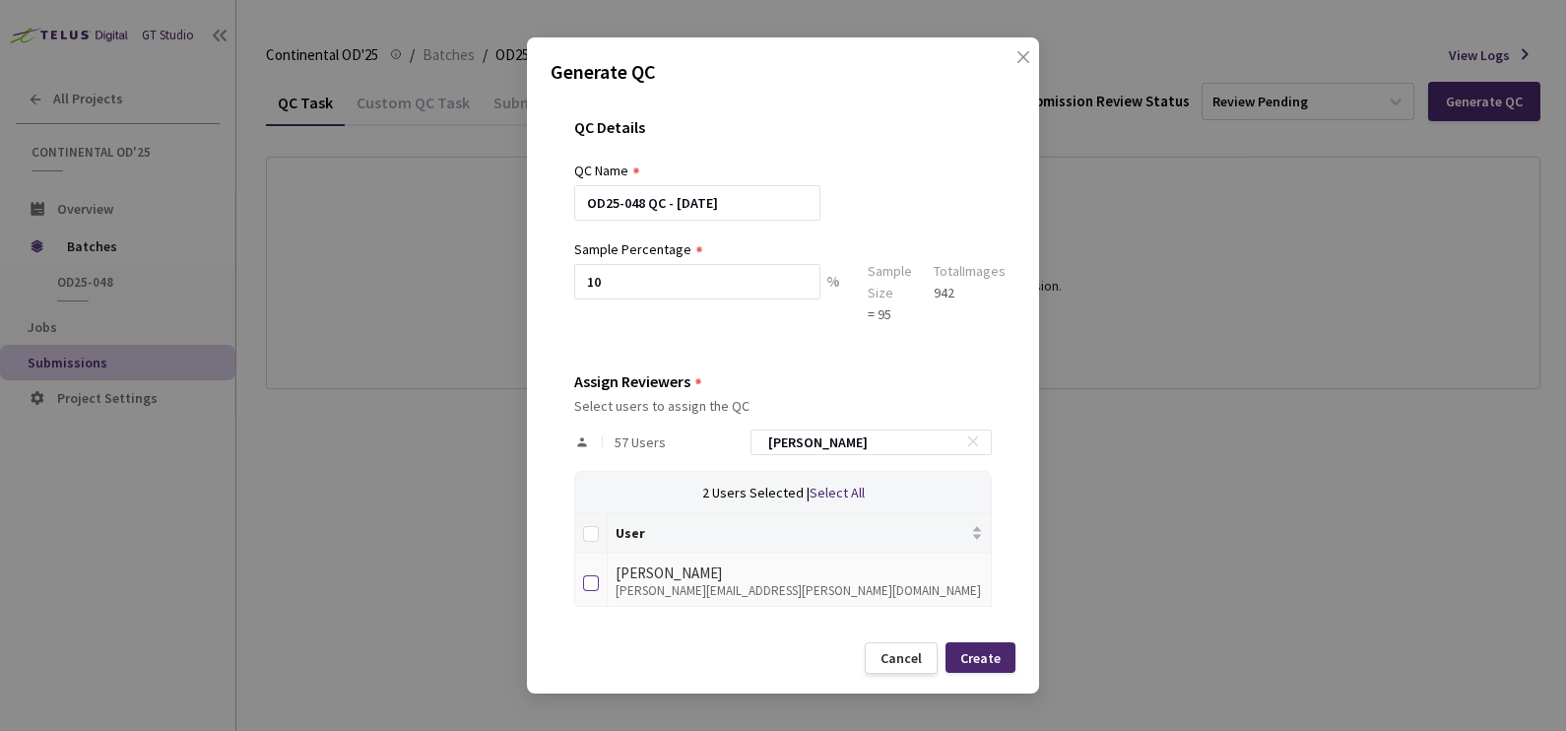
type input "[PERSON_NAME]"
click at [589, 580] on input "checkbox" at bounding box center [591, 583] width 16 height 16
checkbox input "true"
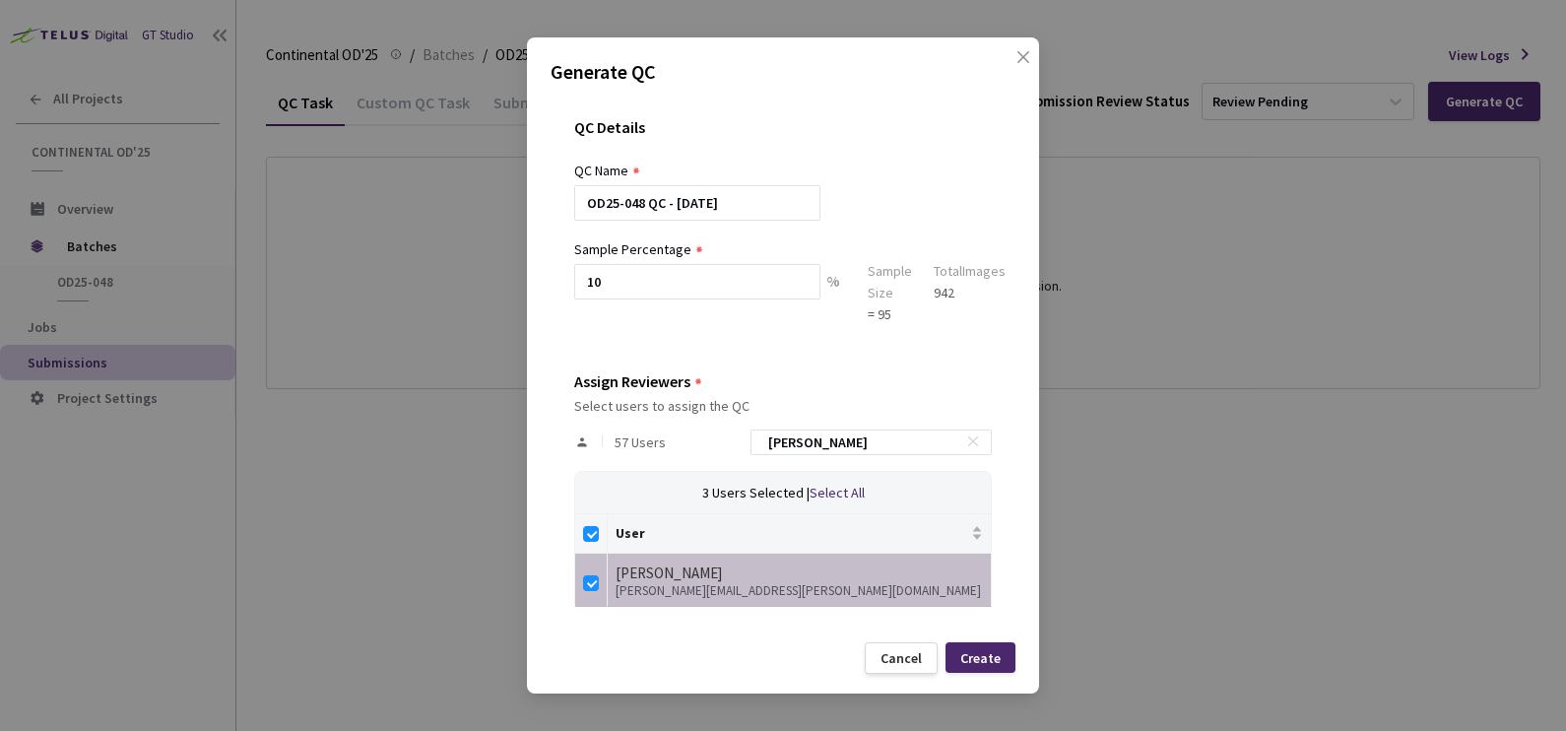
drag, startPoint x: 890, startPoint y: 434, endPoint x: 670, endPoint y: 453, distance: 221.4
click at [674, 449] on div "57 Users [PERSON_NAME]" at bounding box center [782, 442] width 417 height 57
checkbox input "false"
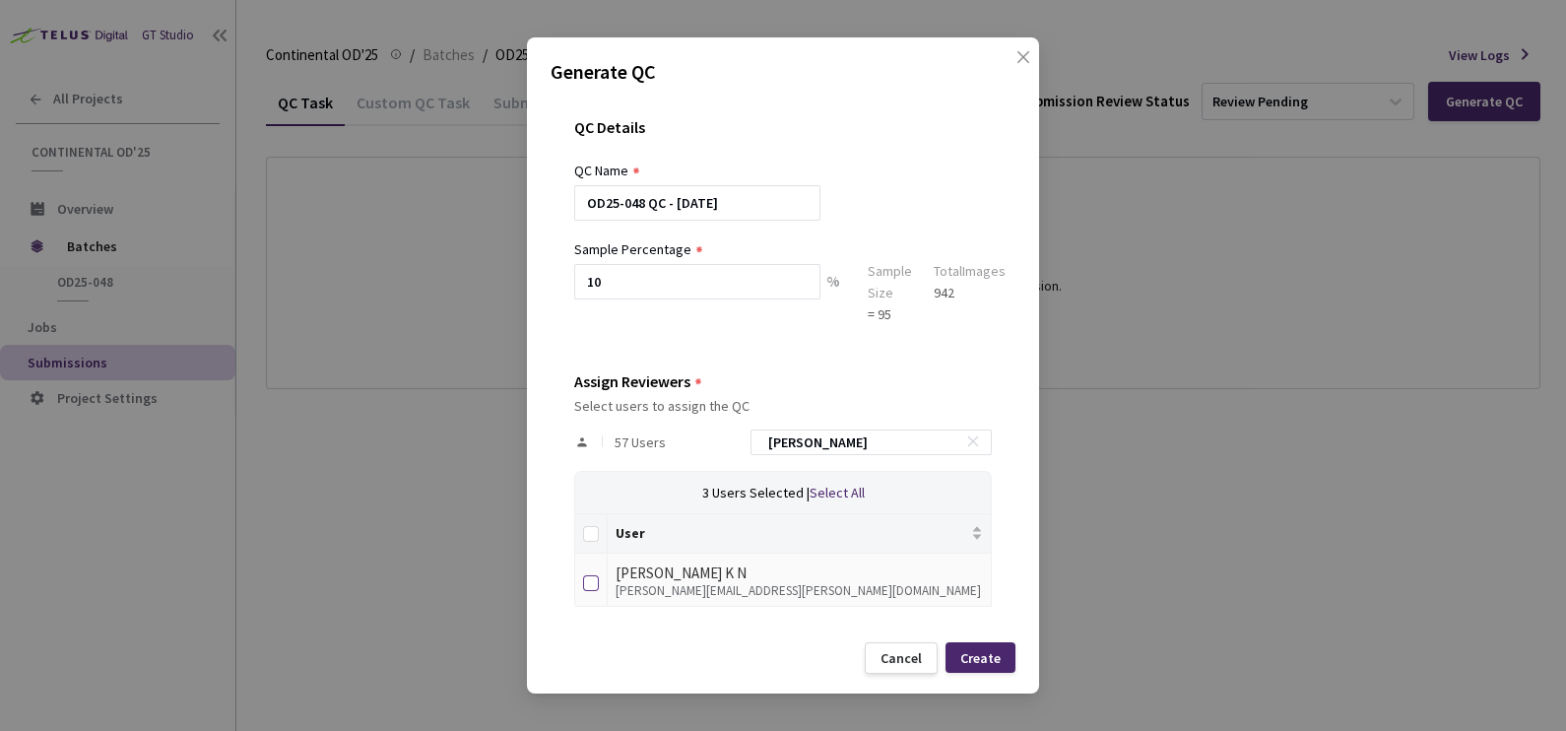
type input "[PERSON_NAME]"
click at [594, 583] on input "checkbox" at bounding box center [591, 583] width 16 height 16
checkbox input "true"
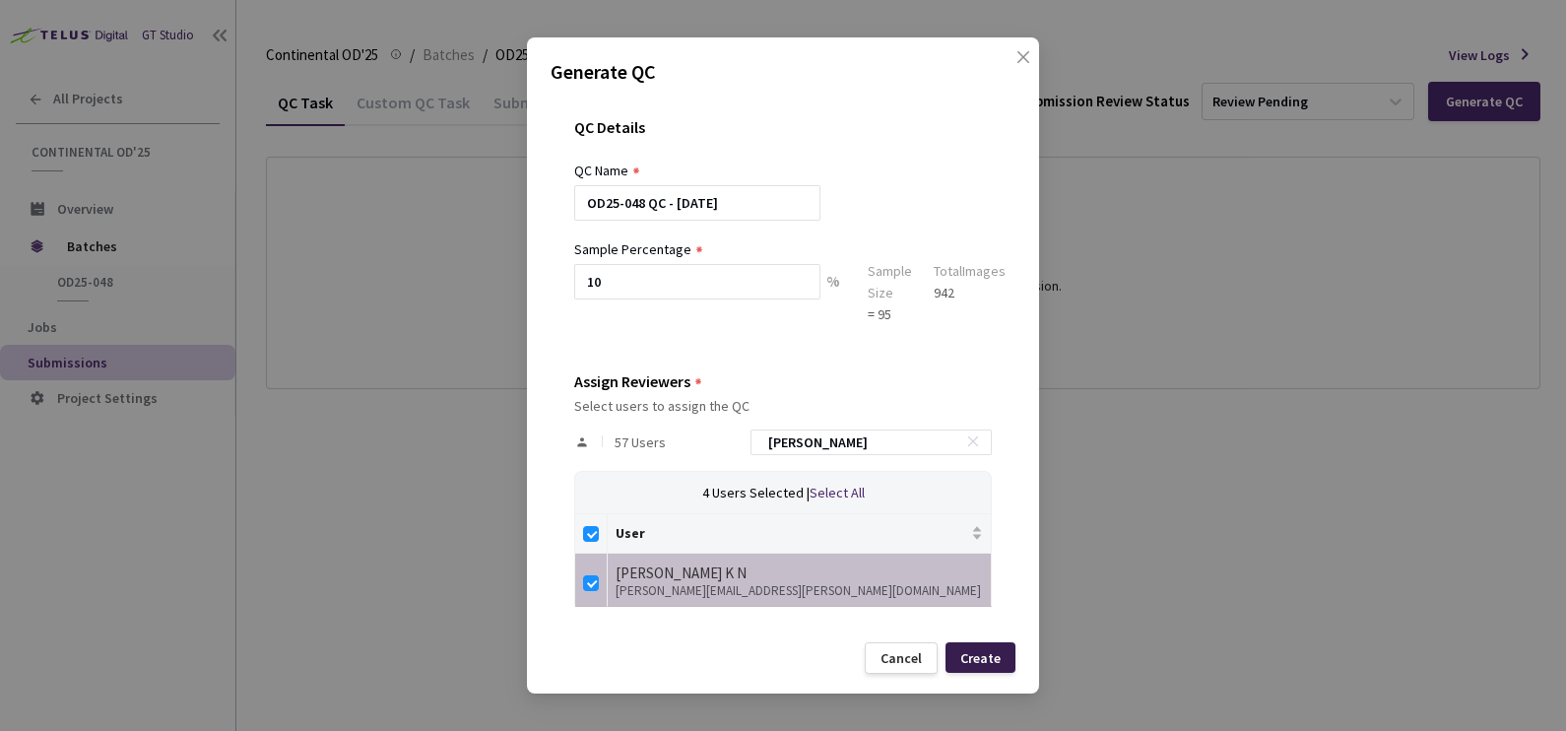
click at [982, 670] on div "Create" at bounding box center [980, 657] width 70 height 31
